Goal: Navigation & Orientation: Find specific page/section

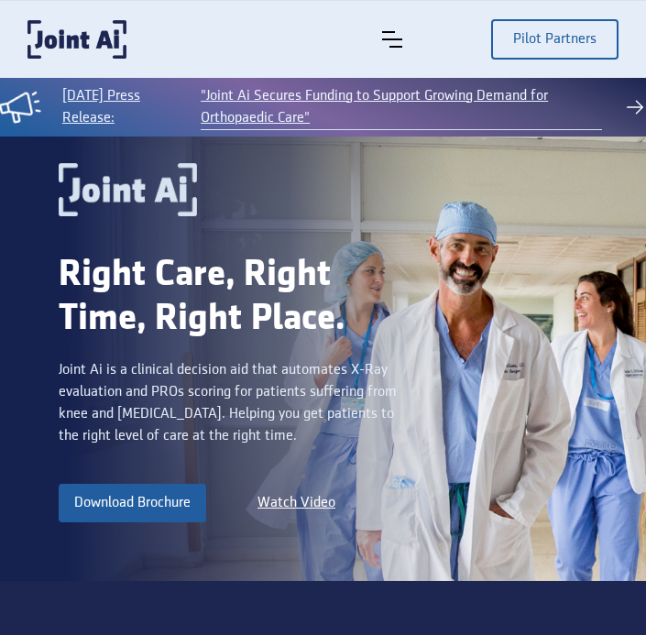
scroll to position [4587, 0]
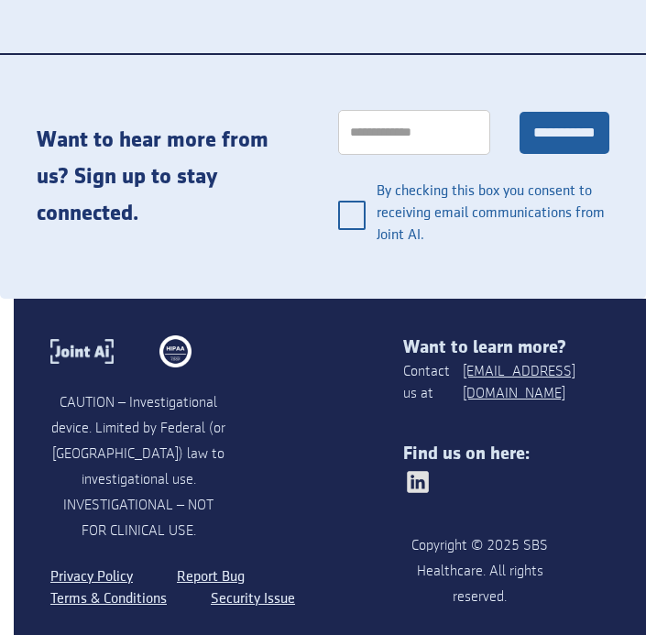
click at [416, 467] on img at bounding box center [417, 481] width 29 height 29
click at [149, 223] on div "**********" at bounding box center [323, 175] width 646 height 245
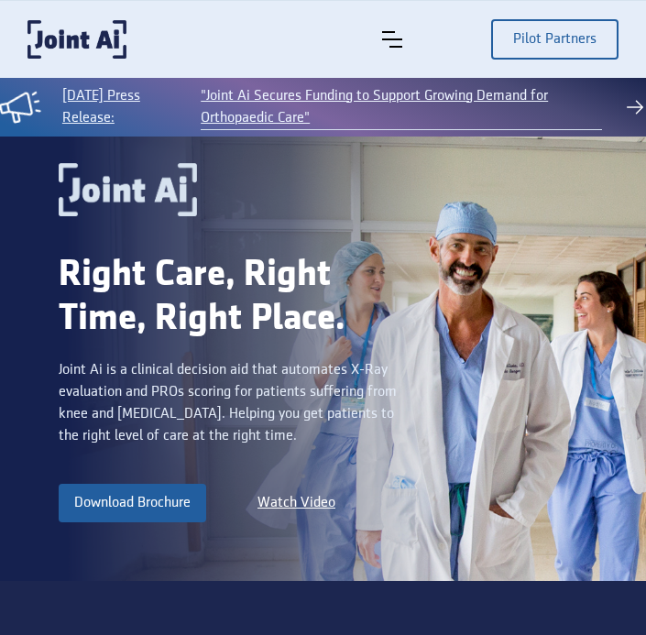
click at [429, 32] on div "menu" at bounding box center [436, 39] width 109 height 16
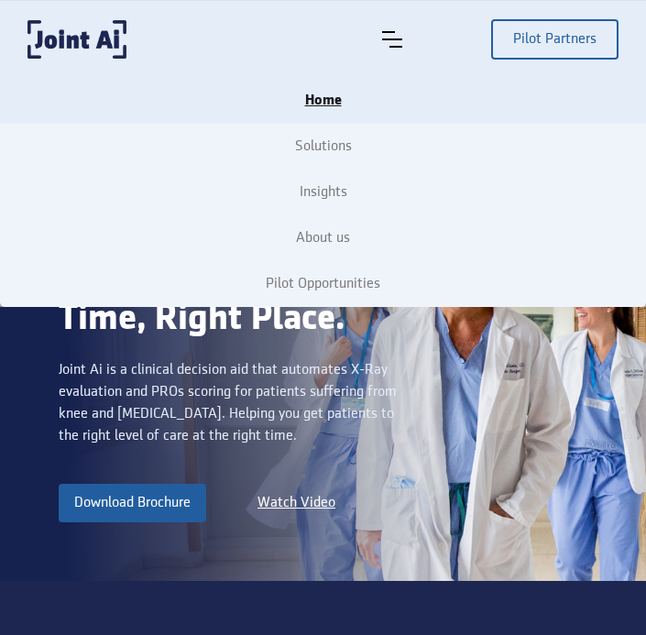
click at [381, 36] on div "Pilot Partners" at bounding box center [471, 39] width 296 height 40
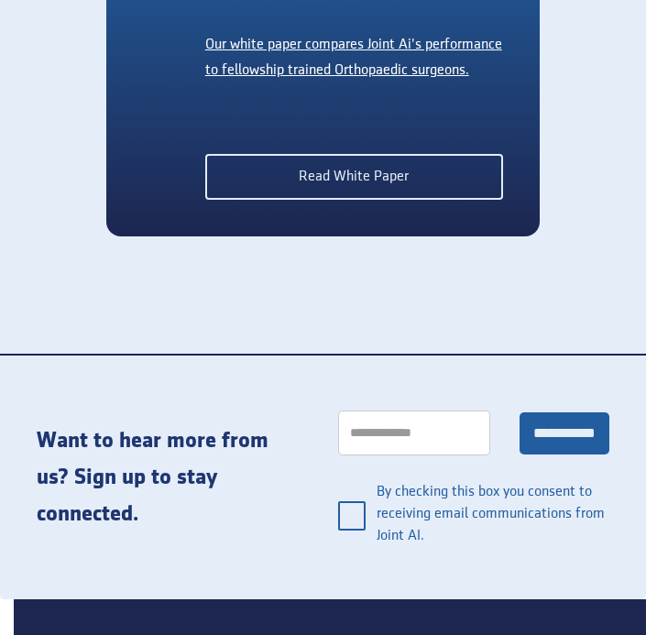
scroll to position [4594, 0]
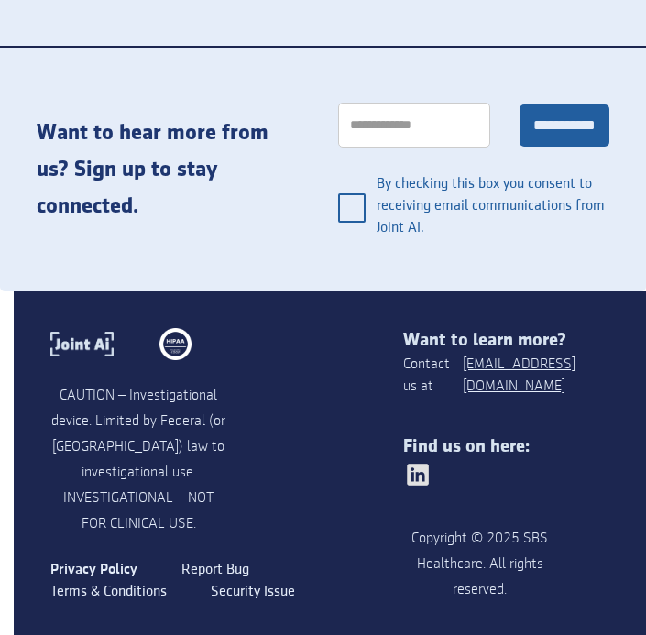
click at [76, 559] on link "Privacy Policy" at bounding box center [93, 570] width 87 height 22
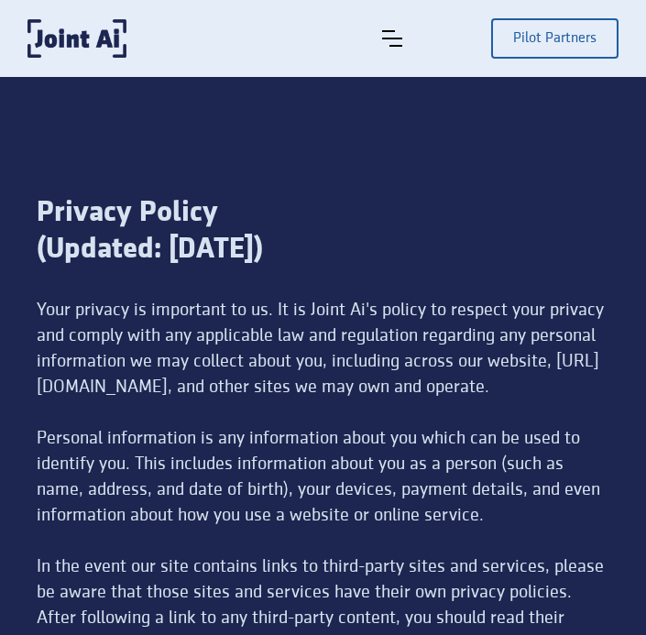
click at [406, 257] on div "Privacy Policy (Updated: [DATE])" at bounding box center [323, 245] width 572 height 103
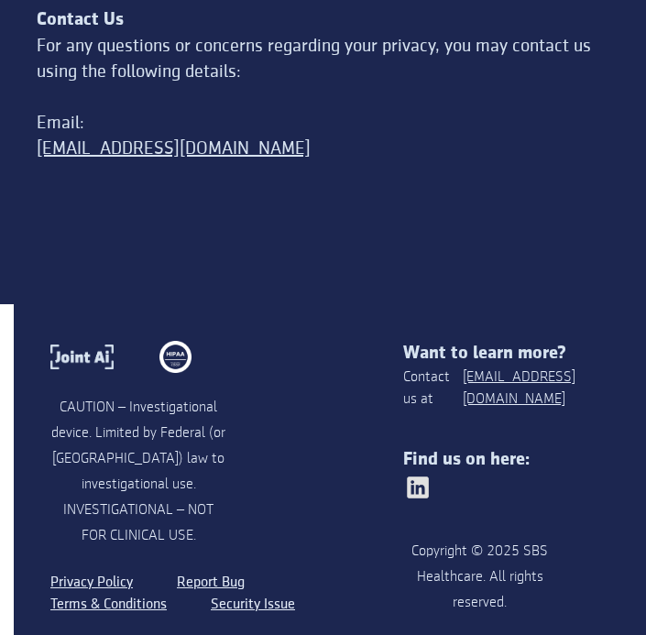
scroll to position [10122, 0]
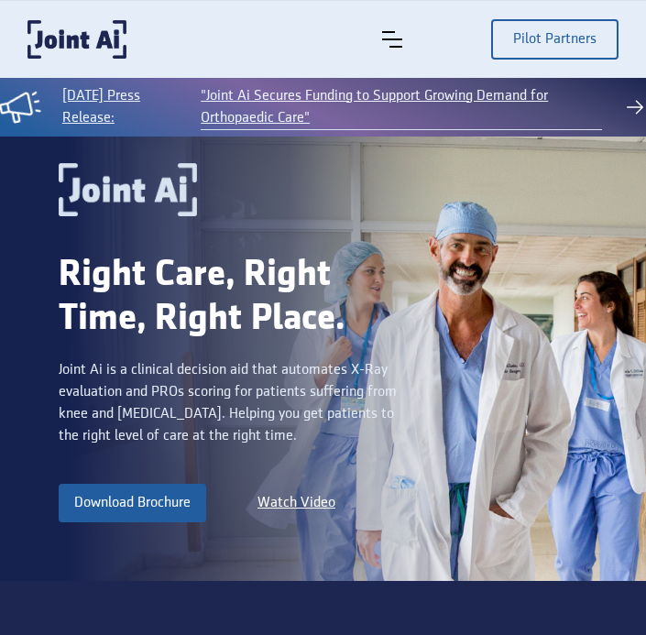
click at [627, 61] on div "Home Solutions Insights About us Pilot Opportunities Pilot Partners" at bounding box center [323, 39] width 646 height 77
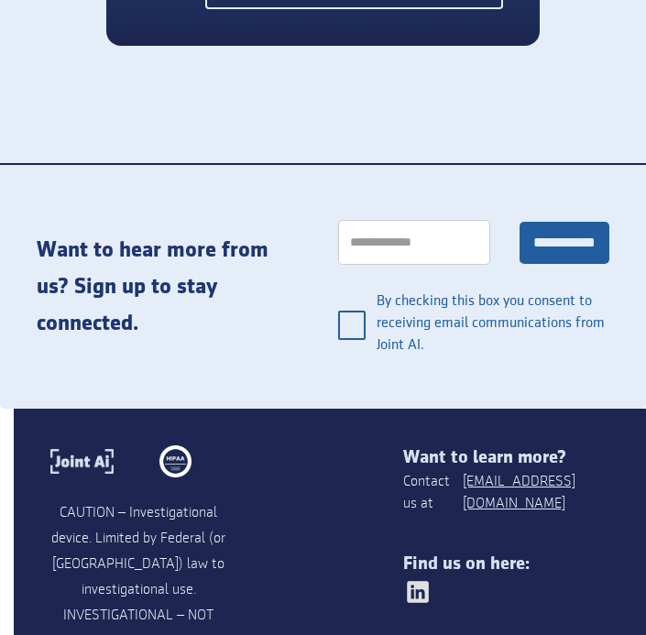
scroll to position [4534, 0]
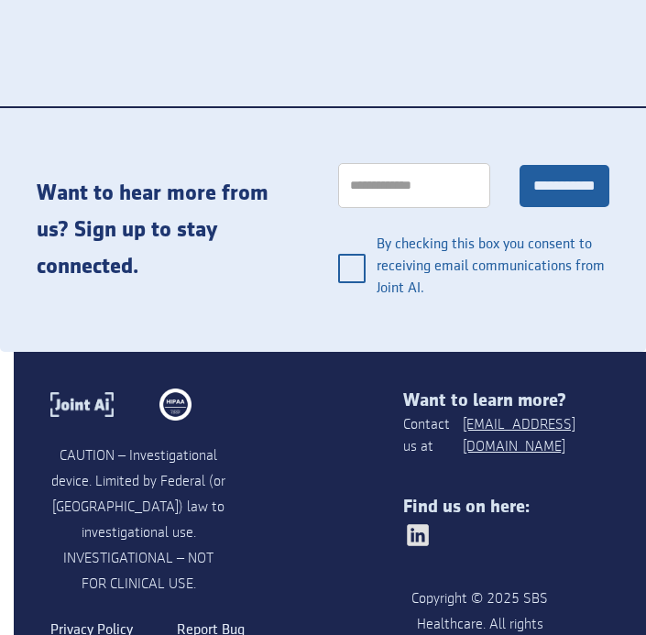
click at [425, 520] on img at bounding box center [417, 534] width 29 height 29
click at [334, 352] on div "CAUTION – Investigational device. Limited by Federal (or United States) law to …" at bounding box center [336, 535] width 572 height 366
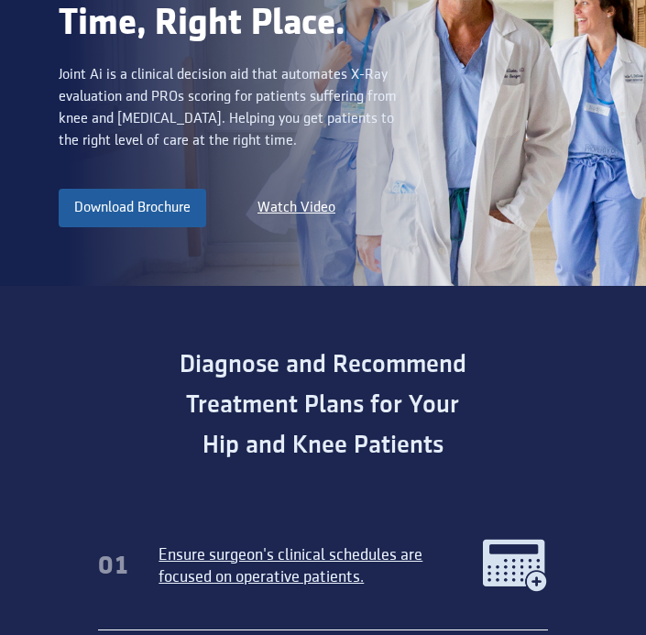
scroll to position [0, 0]
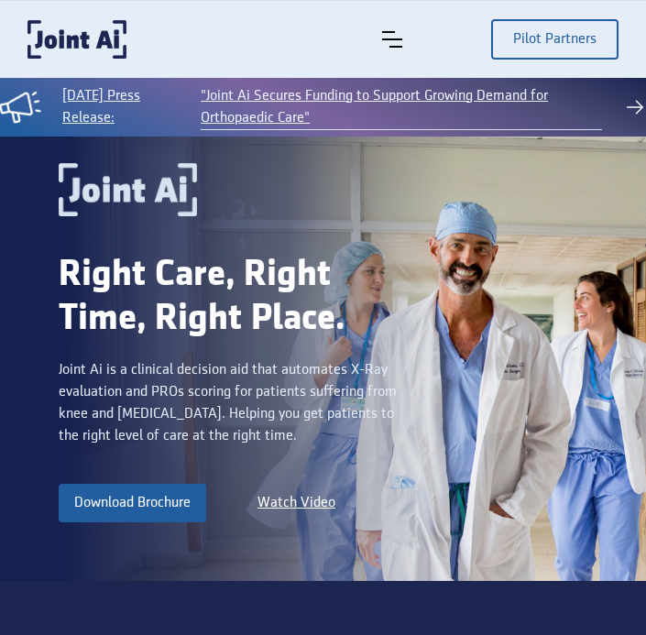
click at [394, 28] on div "Home Solutions Insights About us Pilot Opportunities Pilot Partners" at bounding box center [500, 39] width 236 height 40
click at [390, 41] on img "menu" at bounding box center [392, 39] width 20 height 16
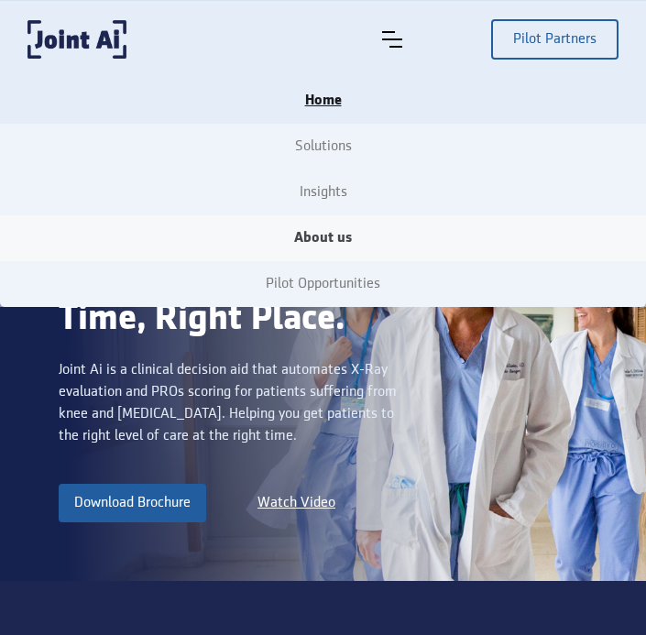
click at [328, 226] on link "About us" at bounding box center [323, 238] width 646 height 46
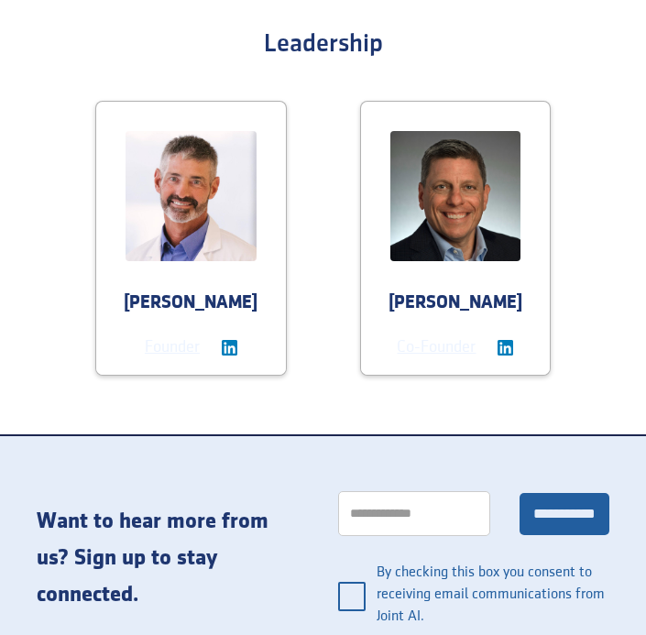
scroll to position [1572, 0]
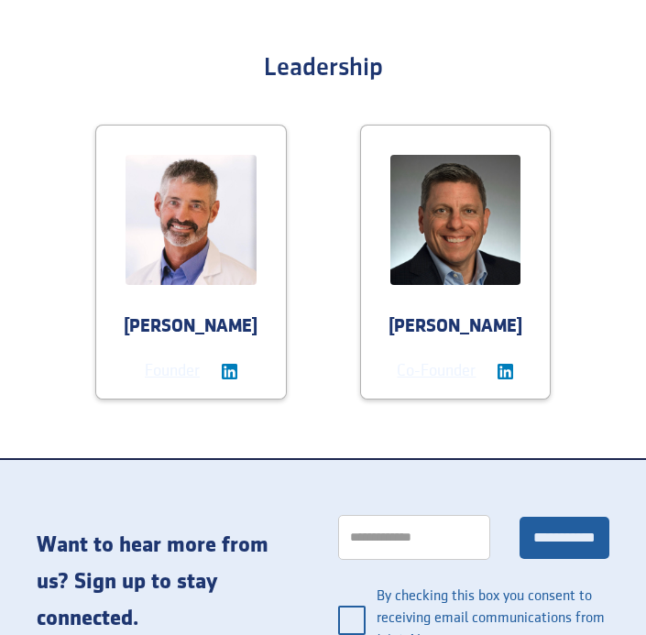
click at [228, 364] on img at bounding box center [230, 372] width 16 height 16
